Goal: Information Seeking & Learning: Learn about a topic

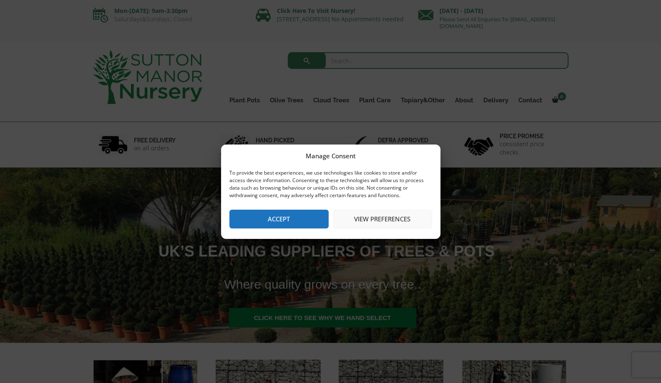
click at [373, 226] on button "View preferences" at bounding box center [382, 219] width 99 height 19
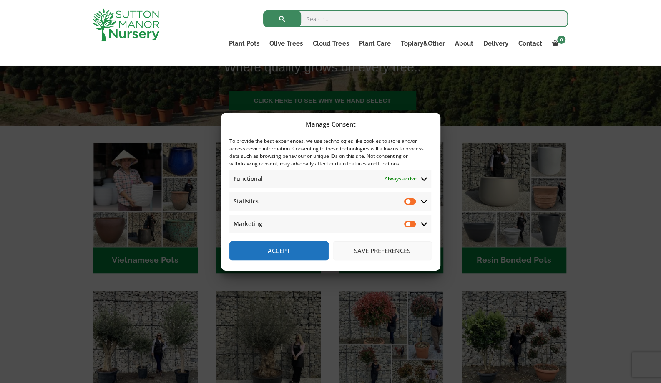
scroll to position [202, 0]
click at [378, 252] on button "Save preferences" at bounding box center [382, 250] width 99 height 19
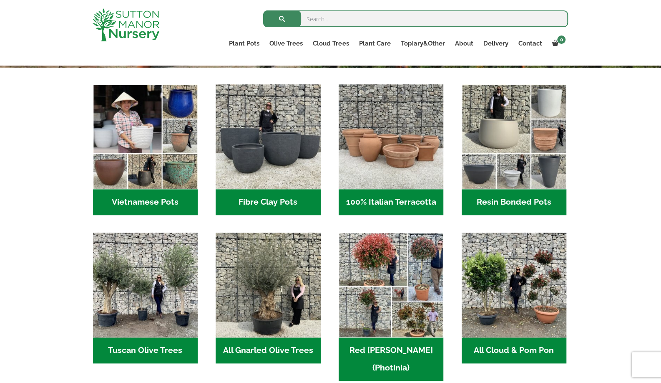
scroll to position [263, 0]
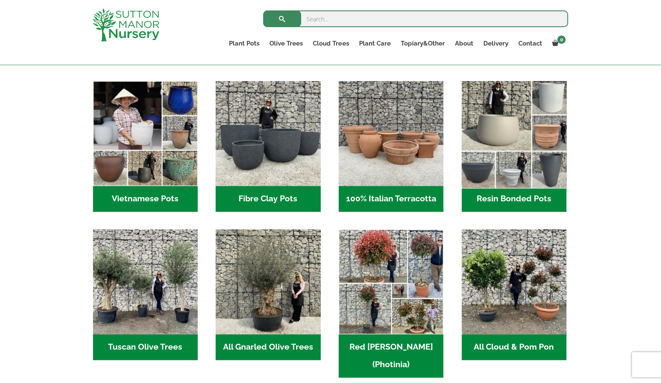
click at [509, 111] on img "Visit product category Resin Bonded Pots" at bounding box center [514, 133] width 110 height 110
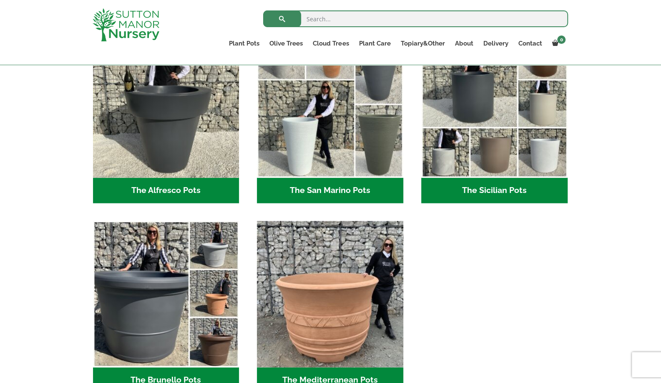
scroll to position [1021, 0]
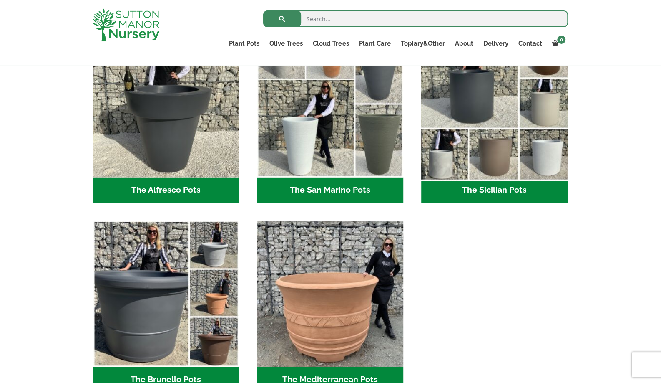
click at [474, 165] on img "Visit product category The Sicilian Pots" at bounding box center [495, 104] width 154 height 154
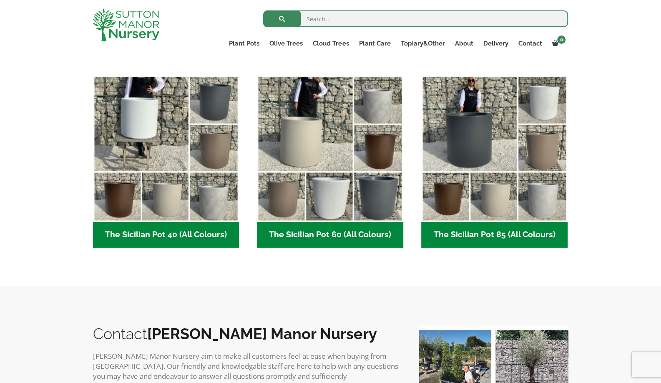
scroll to position [207, 0]
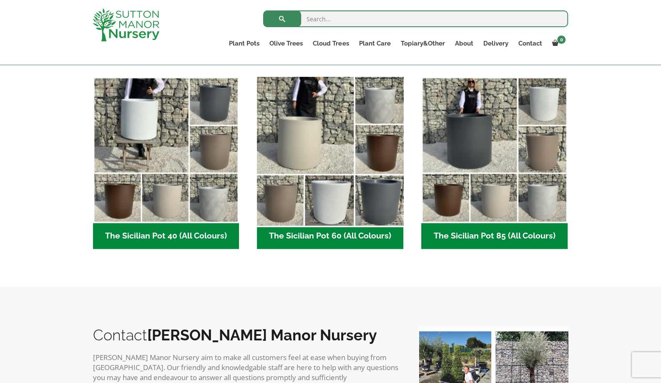
click at [352, 223] on img "Visit product category The Sicilian Pot 60 (All Colours)" at bounding box center [331, 150] width 154 height 154
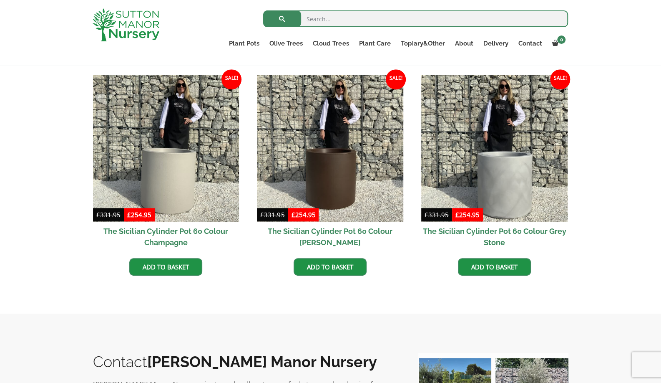
scroll to position [424, 0]
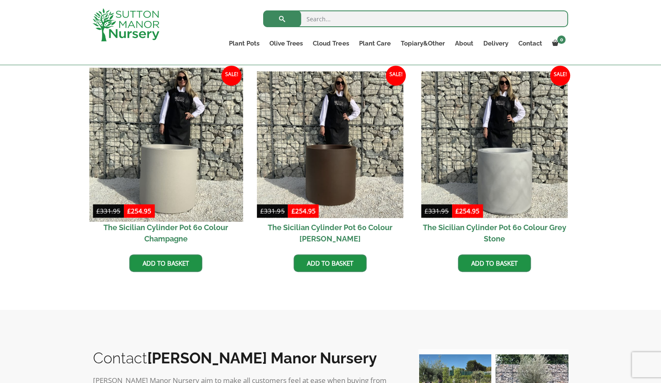
click at [184, 176] on img at bounding box center [166, 145] width 154 height 154
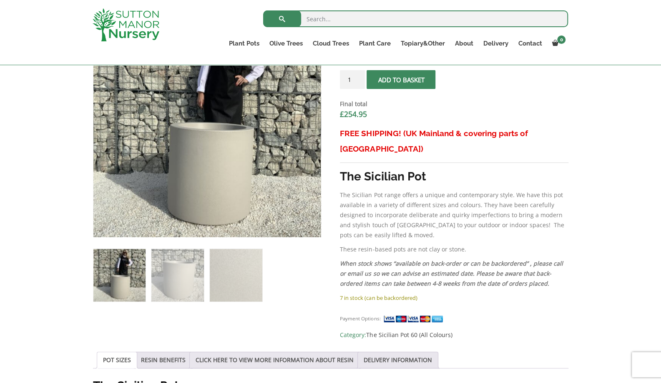
scroll to position [301, 0]
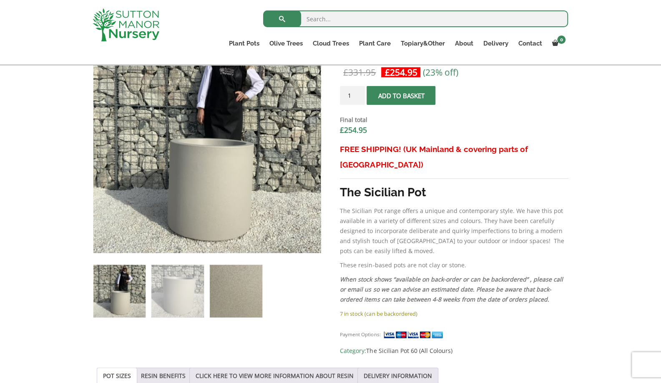
click at [253, 279] on img at bounding box center [236, 291] width 52 height 52
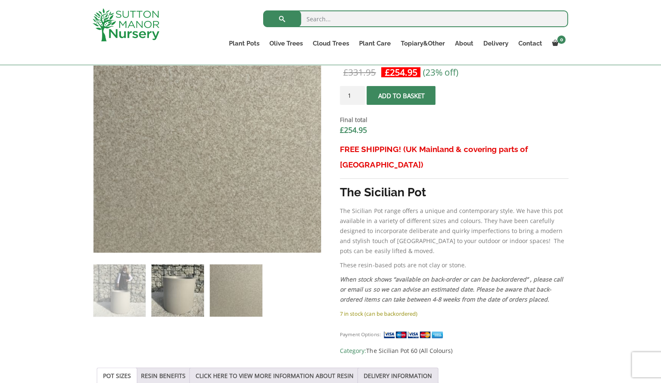
click at [178, 295] on img at bounding box center [177, 290] width 52 height 52
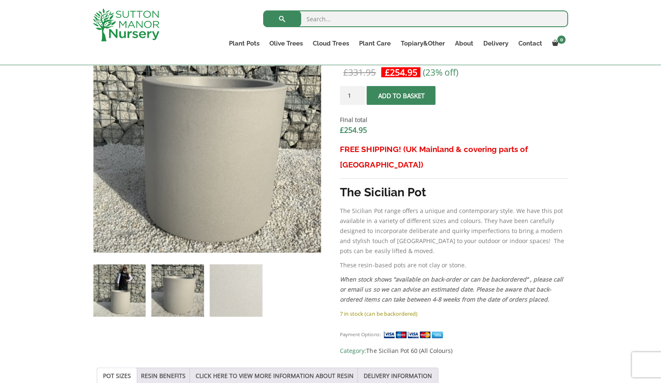
click at [109, 289] on img at bounding box center [119, 290] width 52 height 52
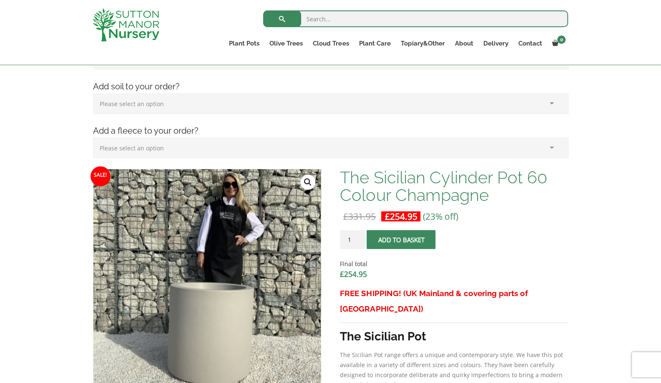
scroll to position [156, 0]
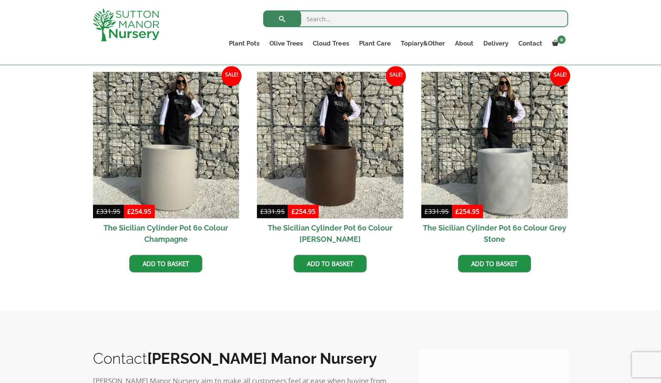
scroll to position [424, 0]
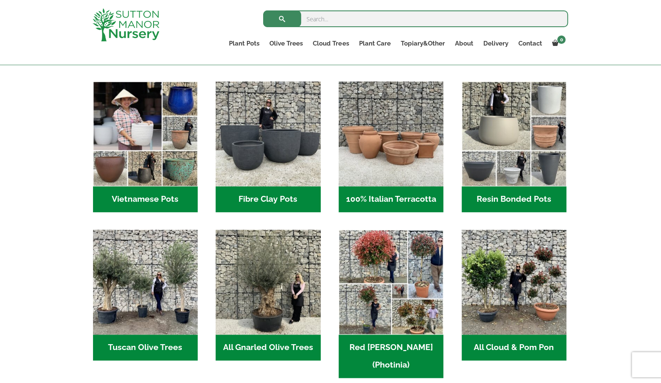
scroll to position [263, 0]
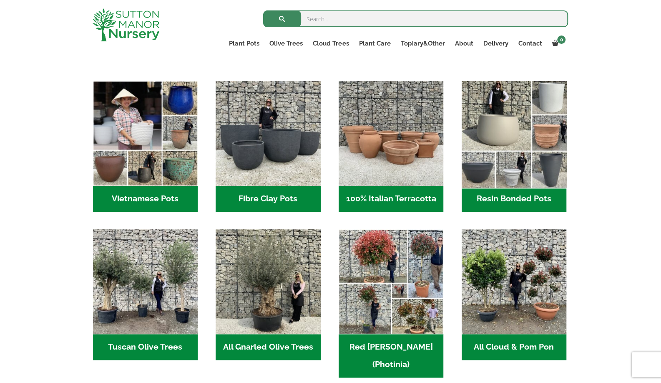
click at [508, 121] on img "Visit product category Resin Bonded Pots" at bounding box center [514, 133] width 110 height 110
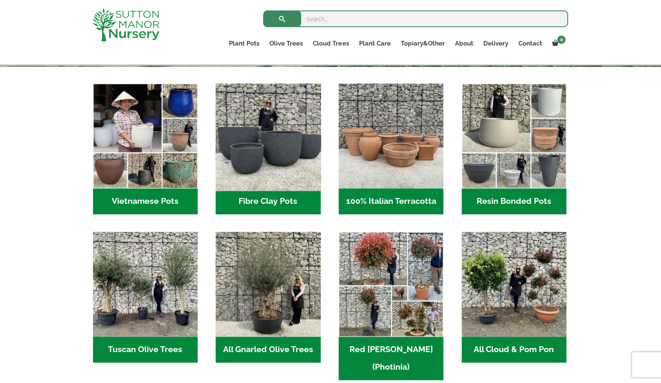
scroll to position [263, 0]
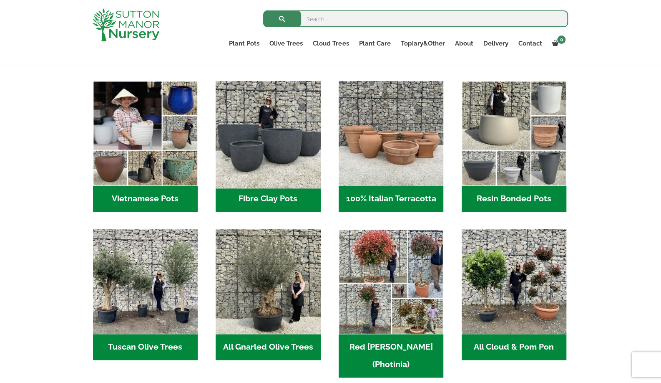
click at [261, 145] on img "Visit product category Fibre Clay Pots" at bounding box center [268, 133] width 110 height 110
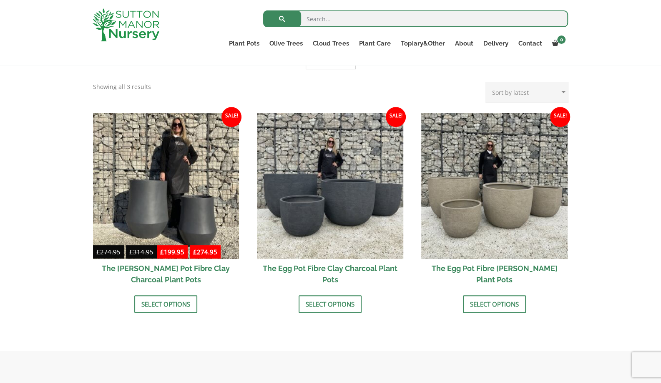
scroll to position [220, 0]
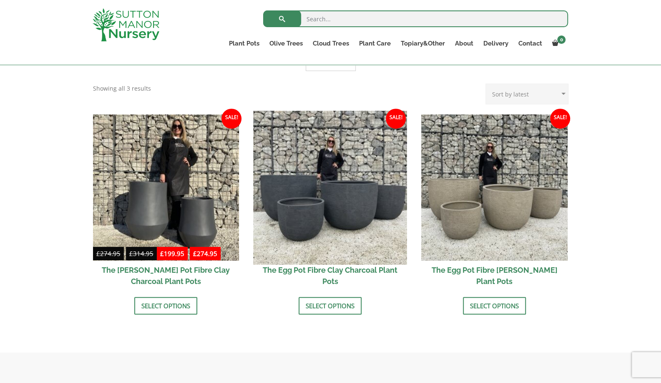
click at [326, 208] on img at bounding box center [331, 188] width 154 height 154
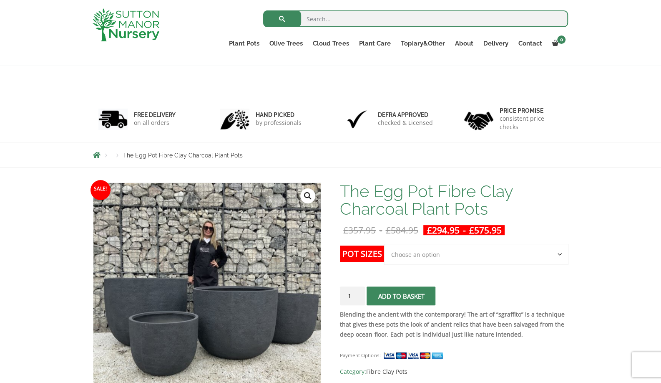
scroll to position [7, 0]
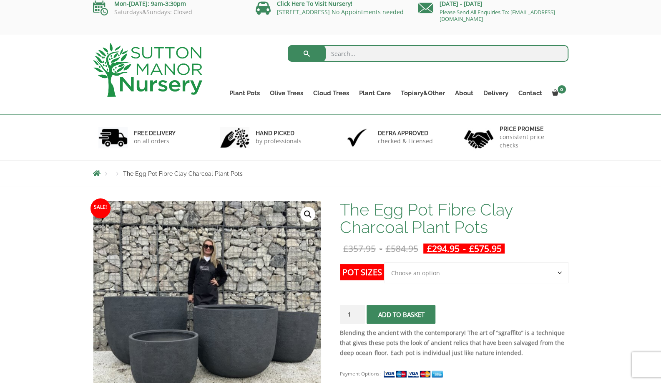
click at [438, 55] on input "search" at bounding box center [428, 53] width 281 height 17
type input "capri pot"
click at [288, 45] on button "submit" at bounding box center [307, 53] width 38 height 17
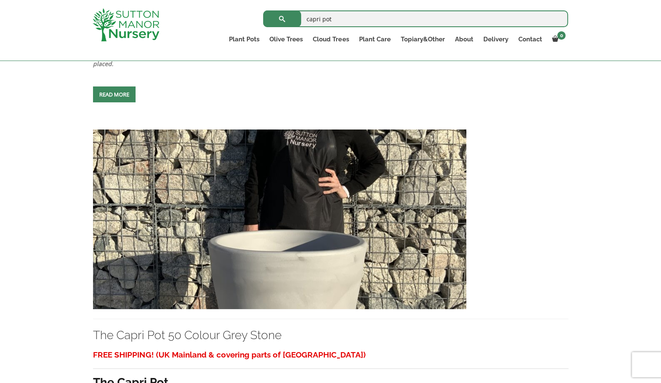
scroll to position [613, 0]
click at [237, 228] on img at bounding box center [280, 219] width 374 height 179
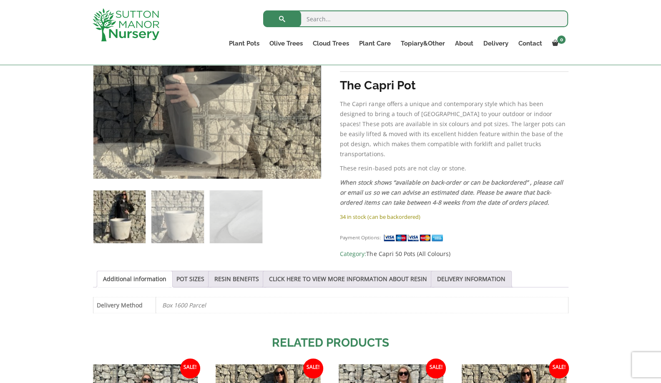
scroll to position [245, 0]
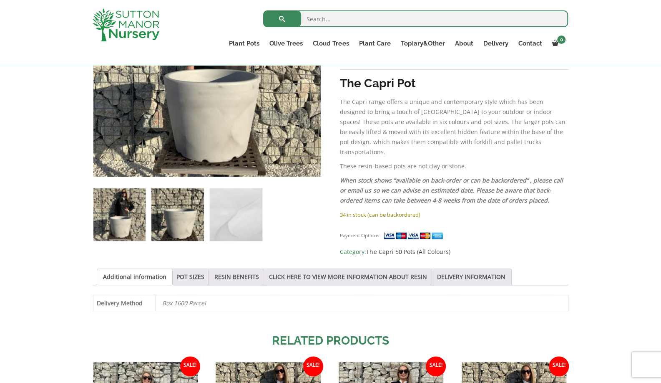
click at [163, 210] on img at bounding box center [177, 214] width 52 height 52
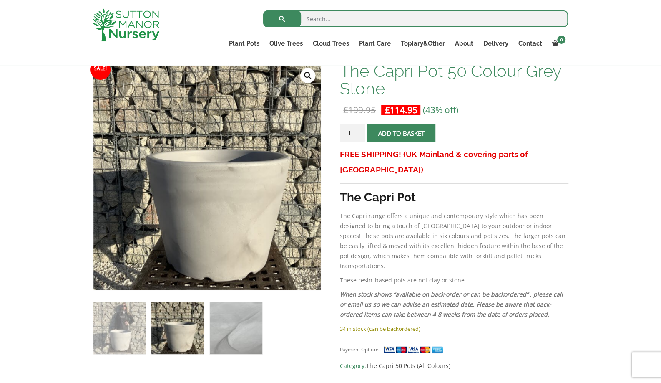
scroll to position [130, 0]
click at [228, 334] on img at bounding box center [236, 328] width 52 height 52
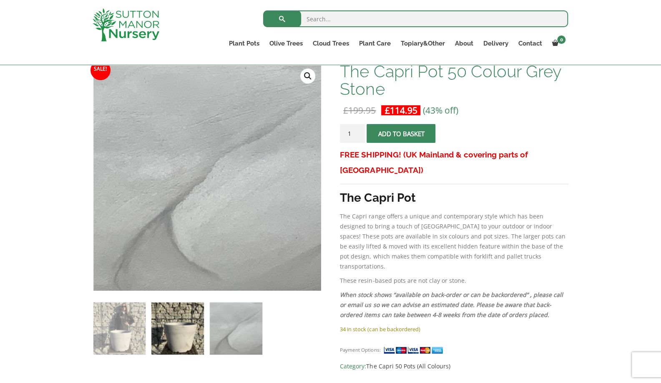
click at [179, 329] on img at bounding box center [177, 328] width 52 height 52
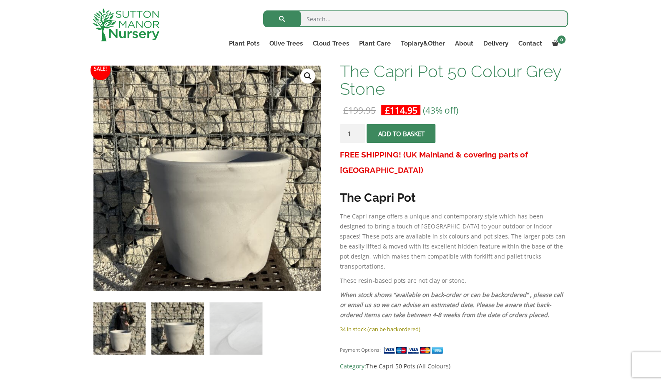
click at [128, 341] on img at bounding box center [119, 328] width 52 height 52
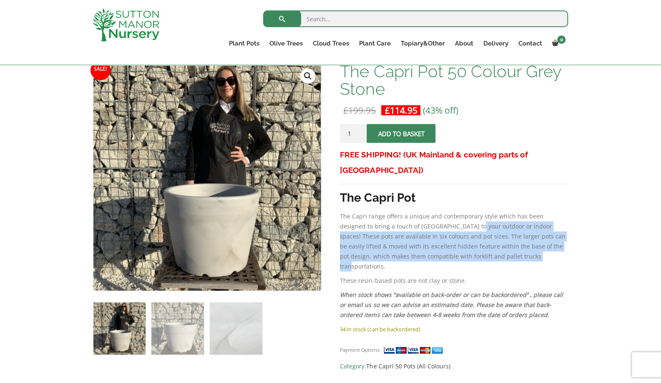
drag, startPoint x: 446, startPoint y: 207, endPoint x: 497, endPoint y: 237, distance: 59.5
click at [497, 237] on p "The Capri range offers a unique and contemporary style which has been designed …" at bounding box center [454, 241] width 228 height 60
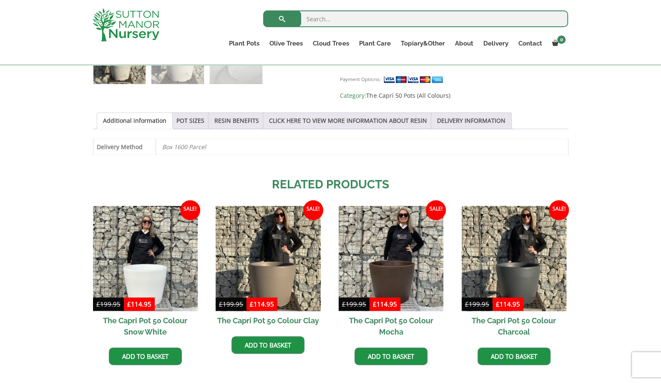
scroll to position [402, 0]
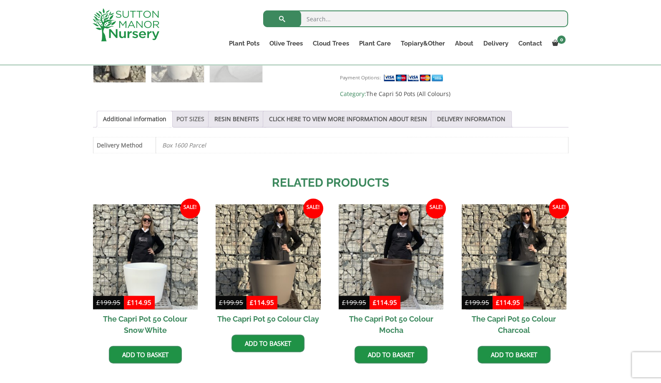
click at [184, 114] on link "POT SIZES" at bounding box center [191, 119] width 28 height 16
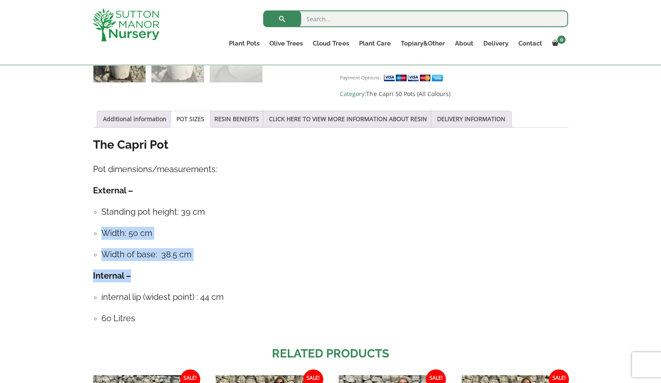
drag, startPoint x: 99, startPoint y: 226, endPoint x: 165, endPoint y: 261, distance: 75.0
click at [165, 261] on div "The Capri Pot Pot dimensions/measurements: External – Standing pot height: 39 c…" at bounding box center [331, 235] width 476 height 196
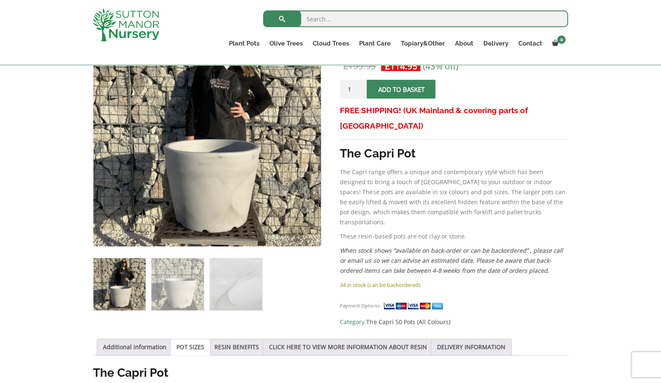
scroll to position [0, 0]
